Goal: Find specific page/section: Find specific page/section

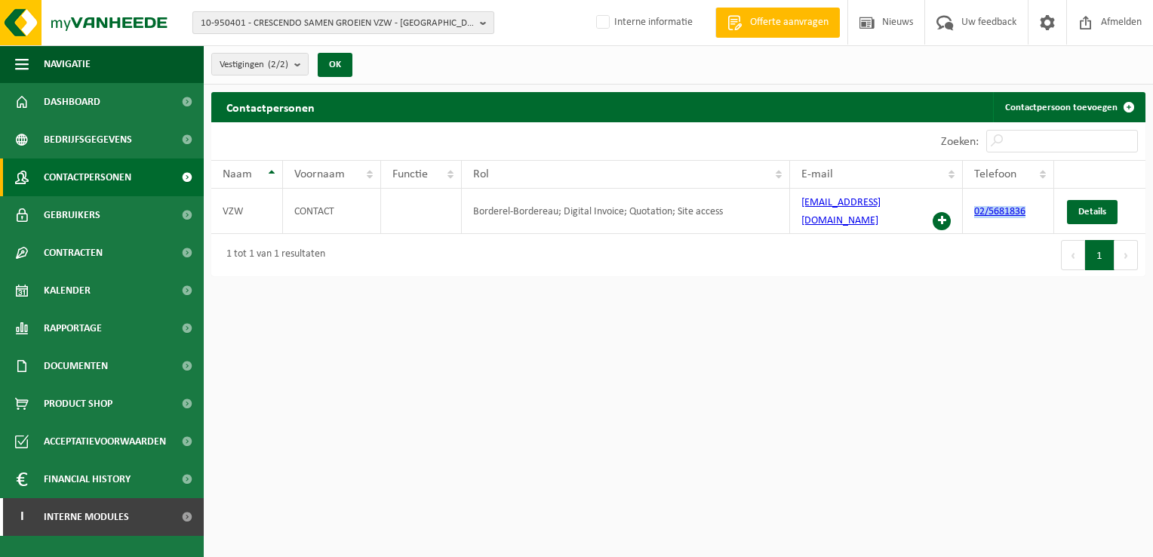
click at [480, 25] on button "10-950401 - CRESCENDO SAMEN GROEIEN VZW - [GEOGRAPHIC_DATA]" at bounding box center [343, 22] width 302 height 23
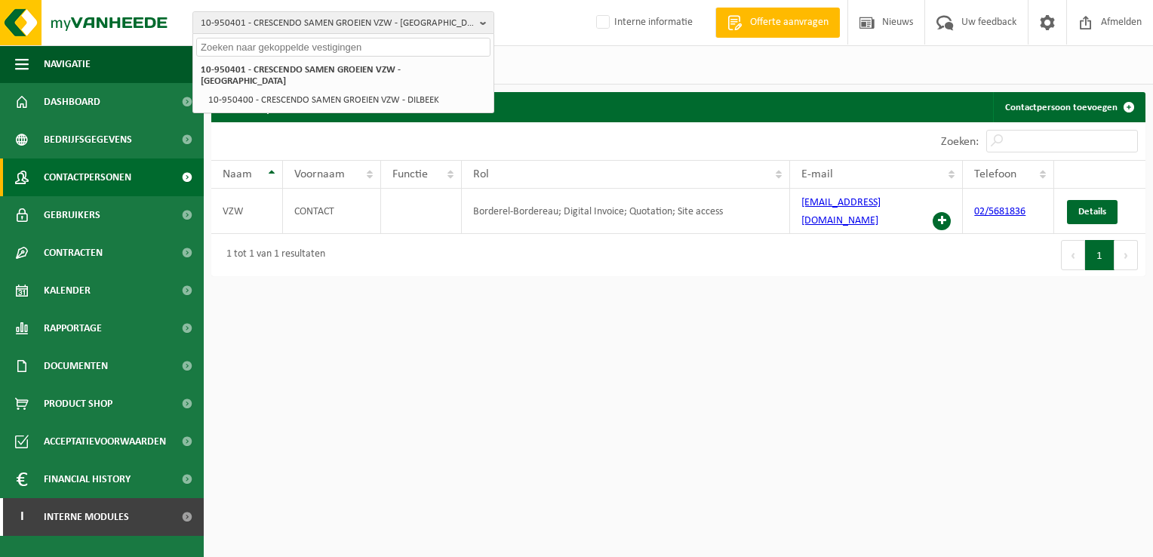
click at [341, 49] on input "text" at bounding box center [343, 47] width 294 height 19
paste input "10-935538"
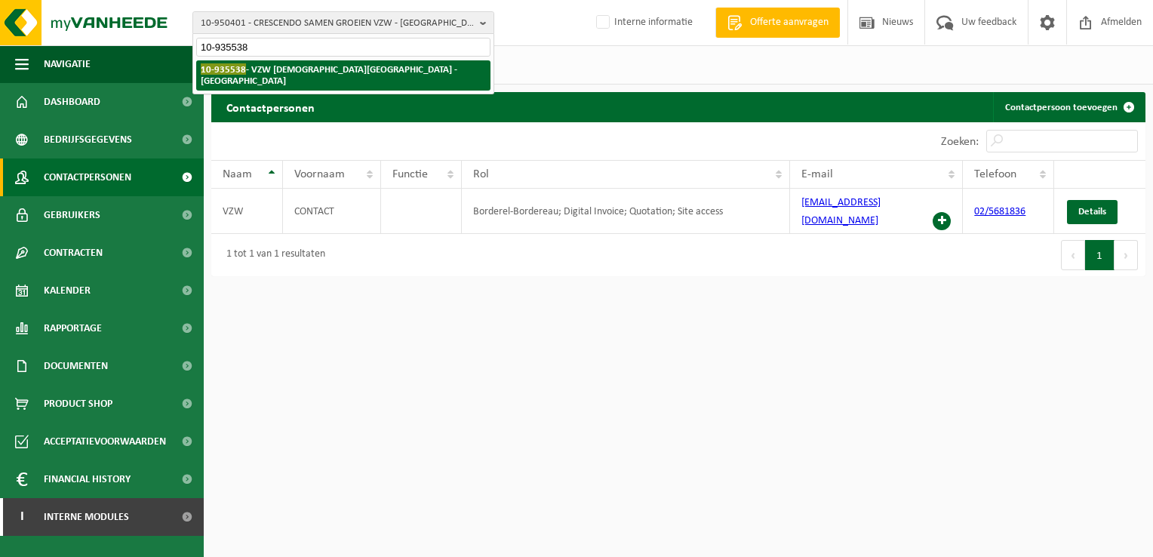
type input "10-935538"
click at [289, 68] on strong "10-935538 - VZW [DEMOGRAPHIC_DATA][GEOGRAPHIC_DATA] - [GEOGRAPHIC_DATA]" at bounding box center [329, 74] width 257 height 23
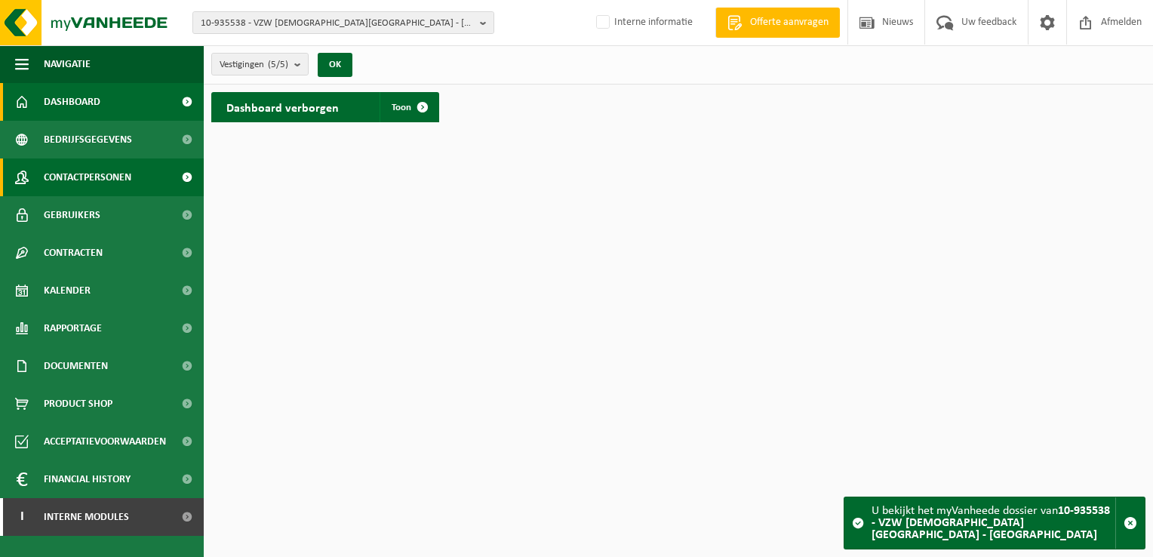
click at [118, 177] on span "Contactpersonen" at bounding box center [88, 177] width 88 height 38
